Goal: Task Accomplishment & Management: Manage account settings

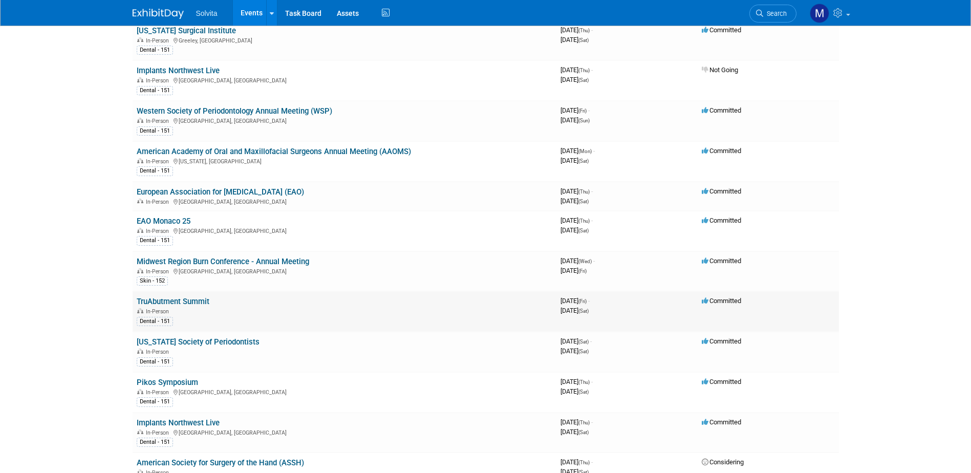
scroll to position [256, 0]
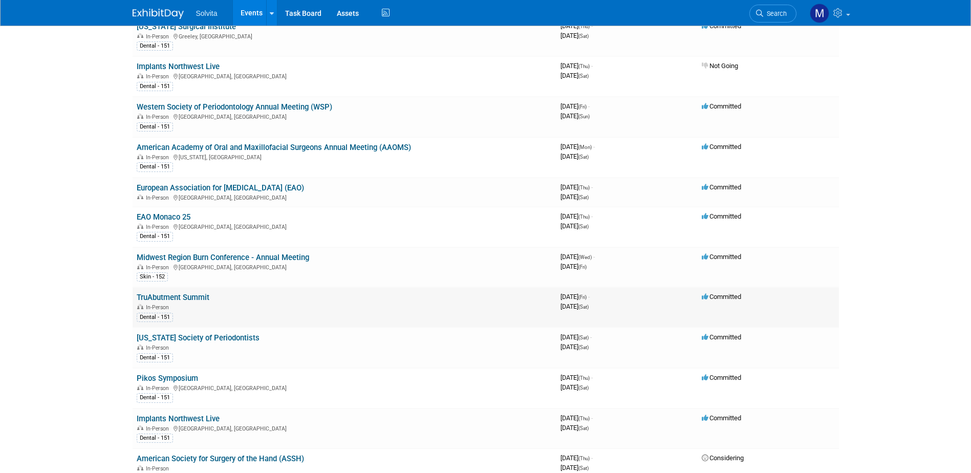
click at [175, 294] on link "TruAbutment Summit" at bounding box center [173, 297] width 73 height 9
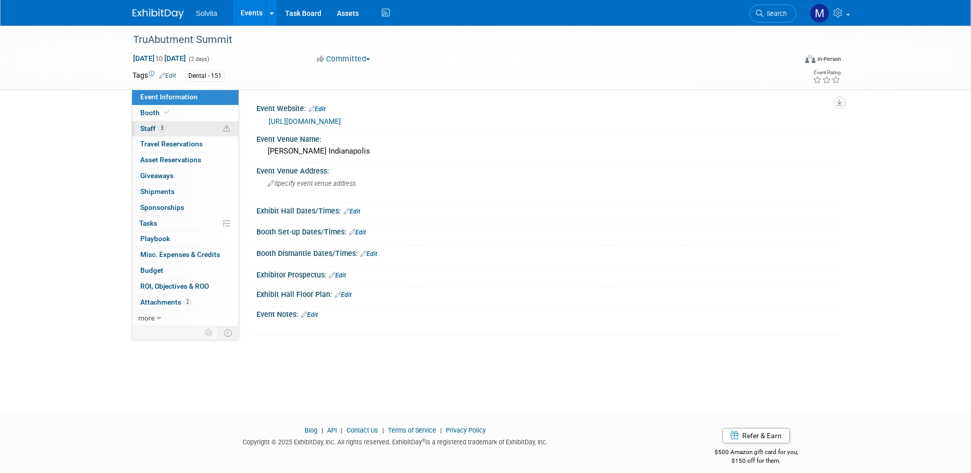
click at [145, 122] on link "3 Staff 3" at bounding box center [185, 128] width 106 height 15
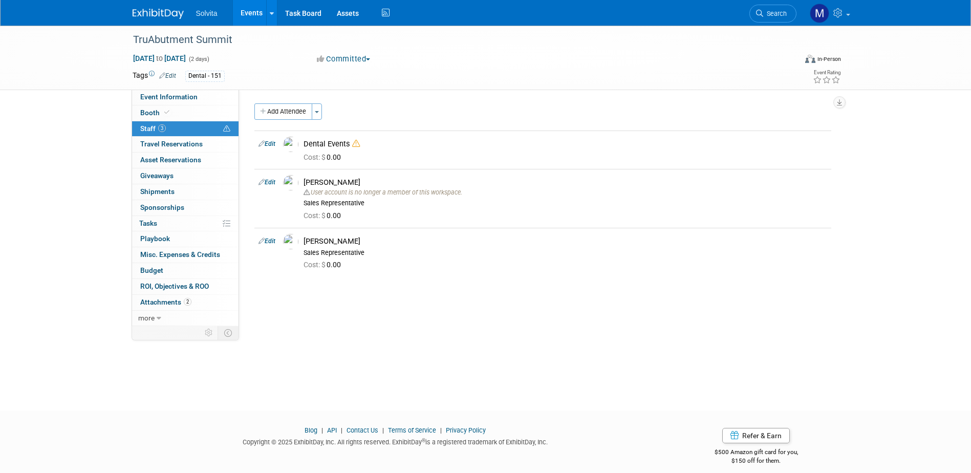
click at [258, 11] on link "Events" at bounding box center [251, 13] width 37 height 26
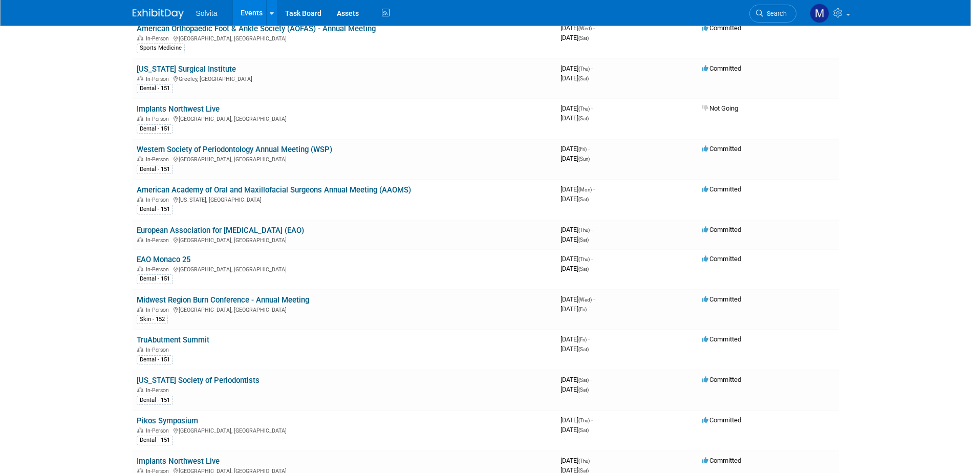
scroll to position [205, 0]
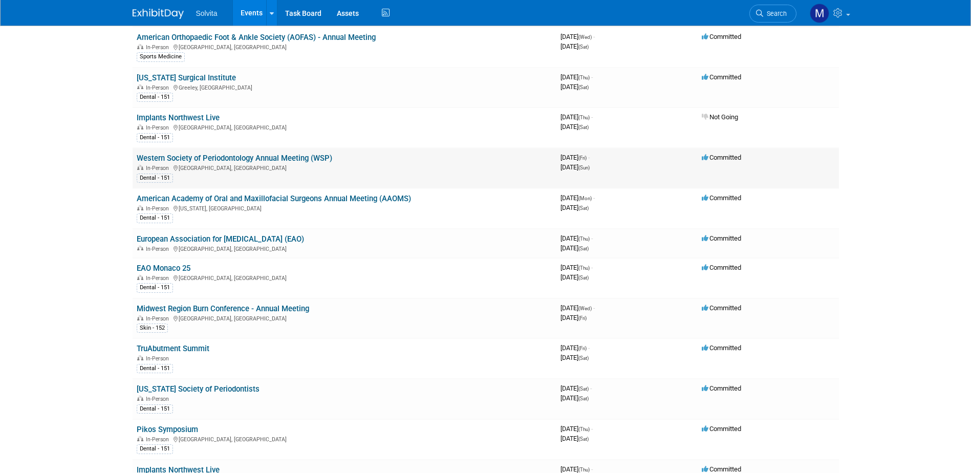
click at [231, 151] on td "Western Society of Periodontology Annual Meeting (WSP) In-Person [GEOGRAPHIC_DA…" at bounding box center [345, 168] width 424 height 40
click at [230, 158] on link "Western Society of Periodontology Annual Meeting (WSP)" at bounding box center [234, 157] width 195 height 9
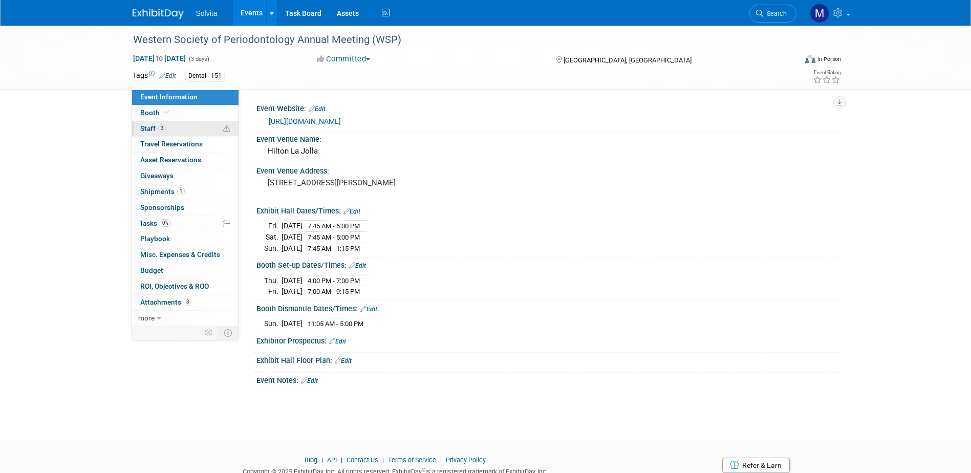
click at [150, 127] on span "Staff 3" at bounding box center [153, 128] width 26 height 8
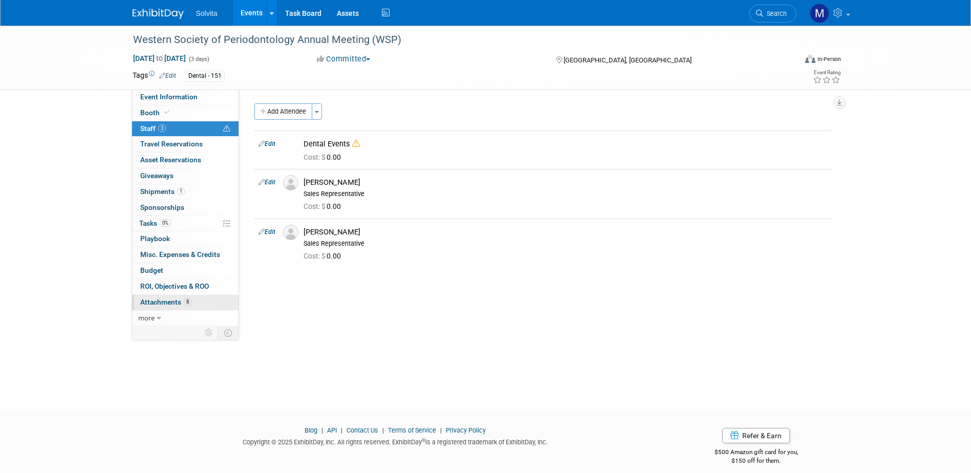
click at [172, 301] on span "Attachments 8" at bounding box center [165, 302] width 51 height 8
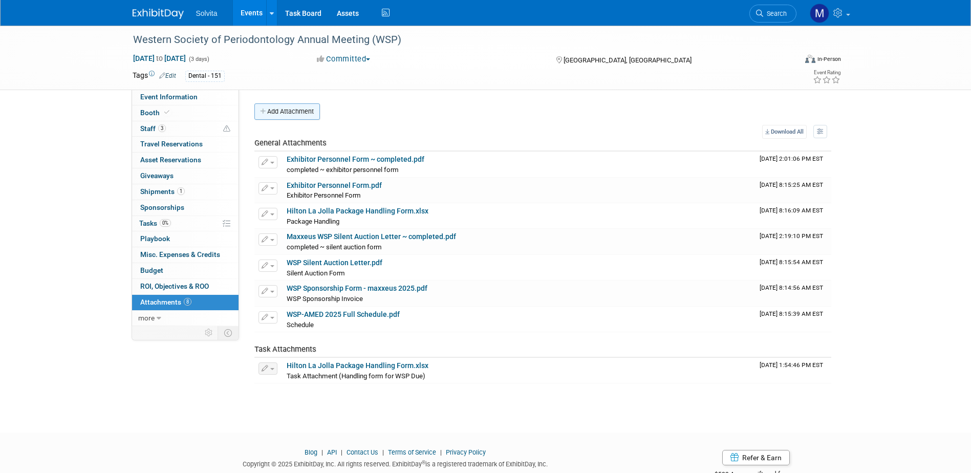
click at [295, 113] on button "Add Attachment" at bounding box center [286, 111] width 65 height 16
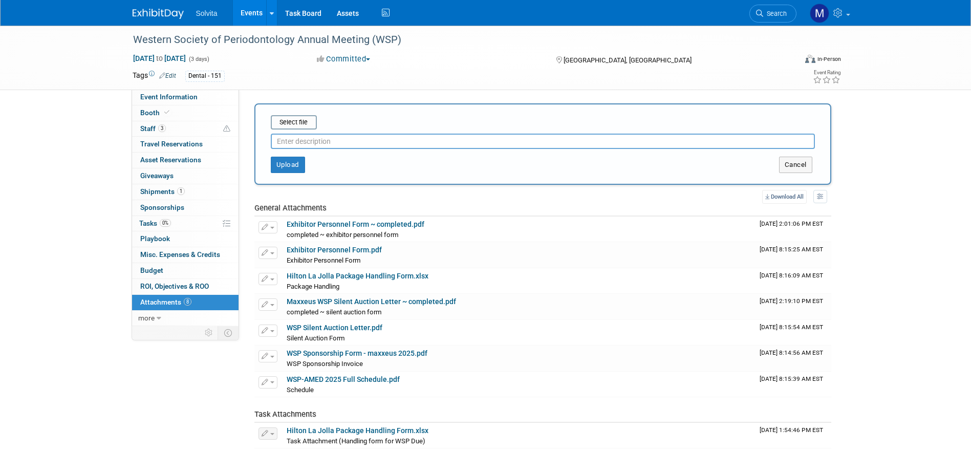
click at [299, 141] on input "text" at bounding box center [543, 141] width 544 height 15
click at [341, 147] on input "text" at bounding box center [543, 141] width 544 height 15
type input "meeting space and exhibit layout"
click at [300, 126] on input "file" at bounding box center [255, 122] width 122 height 12
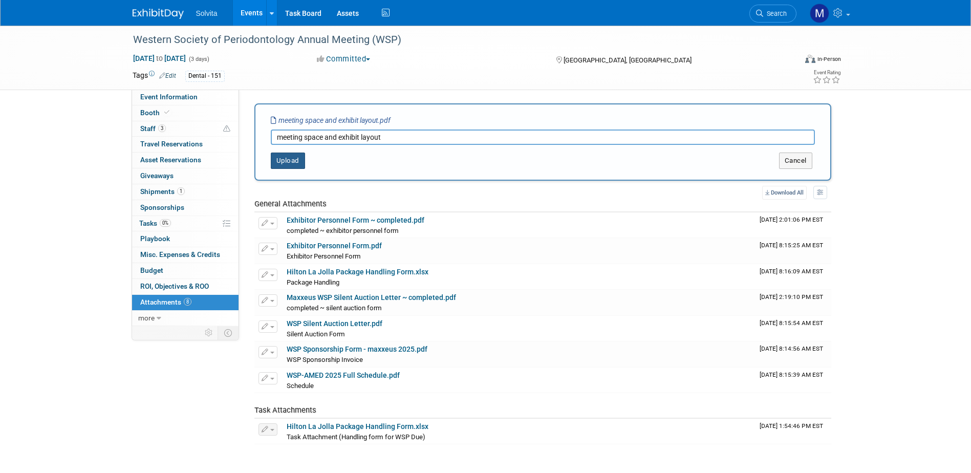
click at [304, 159] on button "Upload" at bounding box center [288, 160] width 34 height 16
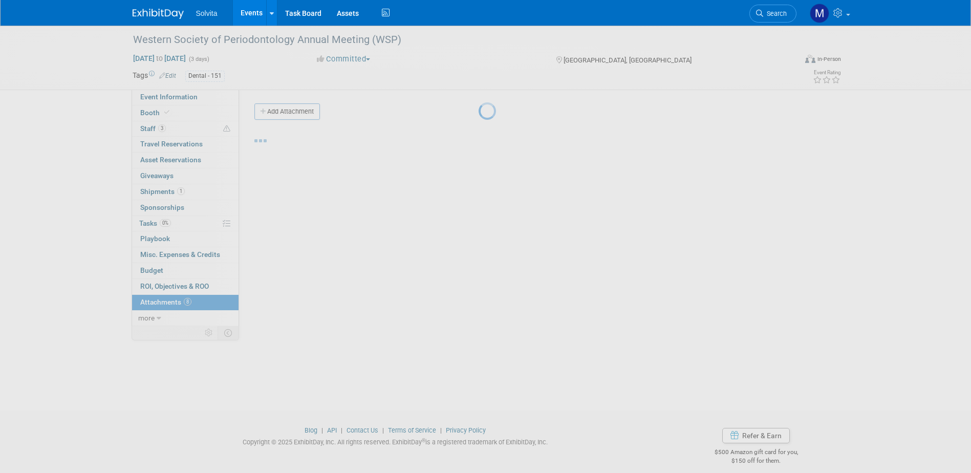
click at [297, 159] on body "Solvita Events Add Event Bulk Upload Events Shareable Event Boards Recently Vie…" at bounding box center [485, 236] width 971 height 473
